Goal: Task Accomplishment & Management: Understand process/instructions

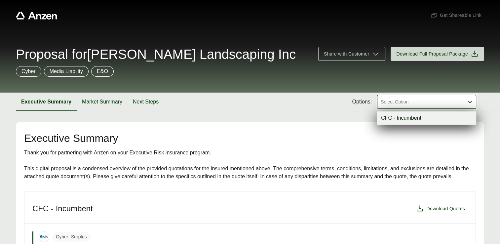
click at [472, 100] on icon at bounding box center [470, 101] width 7 height 7
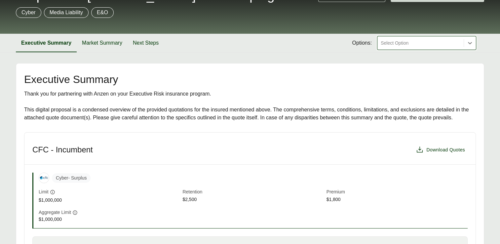
scroll to position [26, 0]
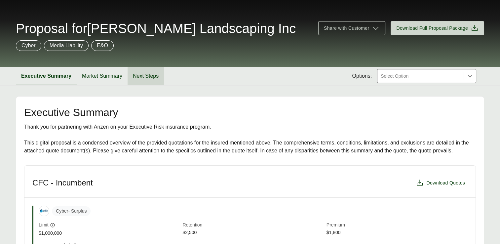
click at [145, 77] on button "Next Steps" at bounding box center [146, 76] width 36 height 19
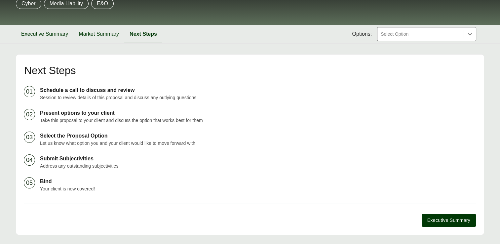
scroll to position [57, 0]
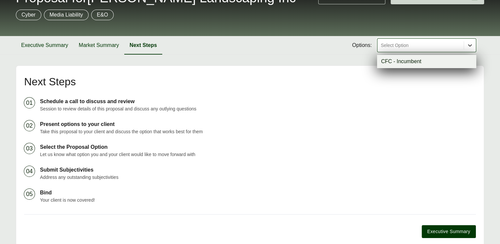
click at [468, 47] on icon at bounding box center [470, 45] width 7 height 7
click at [406, 62] on div "CFC - Incumbent" at bounding box center [426, 61] width 99 height 13
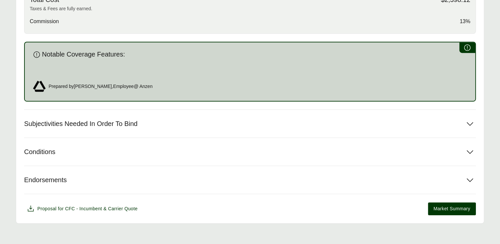
scroll to position [350, 0]
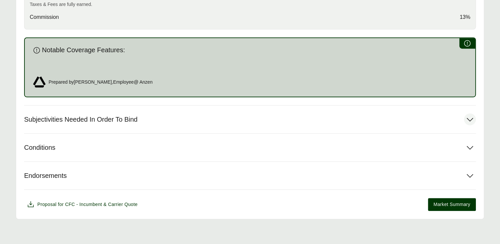
click at [471, 118] on icon at bounding box center [470, 119] width 12 height 12
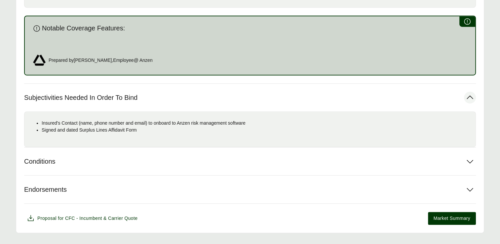
scroll to position [383, 0]
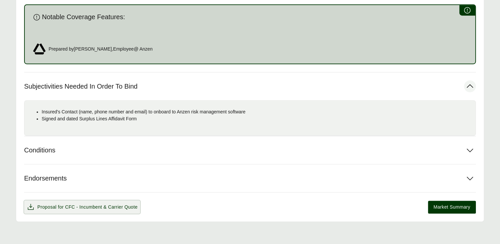
click at [54, 204] on span "Proposal for CFC - Incumbent & Carrier Quote" at bounding box center [87, 207] width 100 height 7
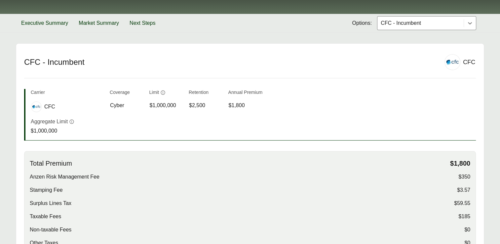
scroll to position [66, 0]
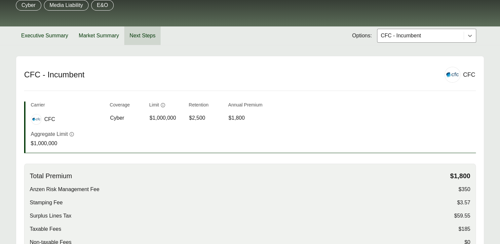
click at [144, 36] on button "Next Steps" at bounding box center [142, 35] width 36 height 19
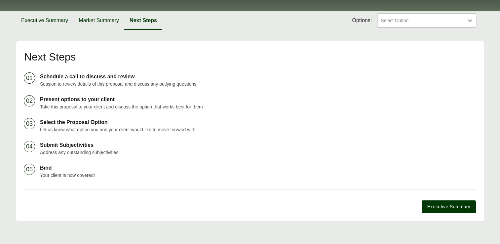
scroll to position [90, 0]
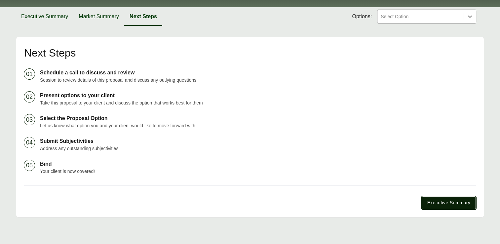
click at [446, 200] on span "Executive Summary" at bounding box center [448, 202] width 43 height 7
